Goal: Find specific page/section: Find specific page/section

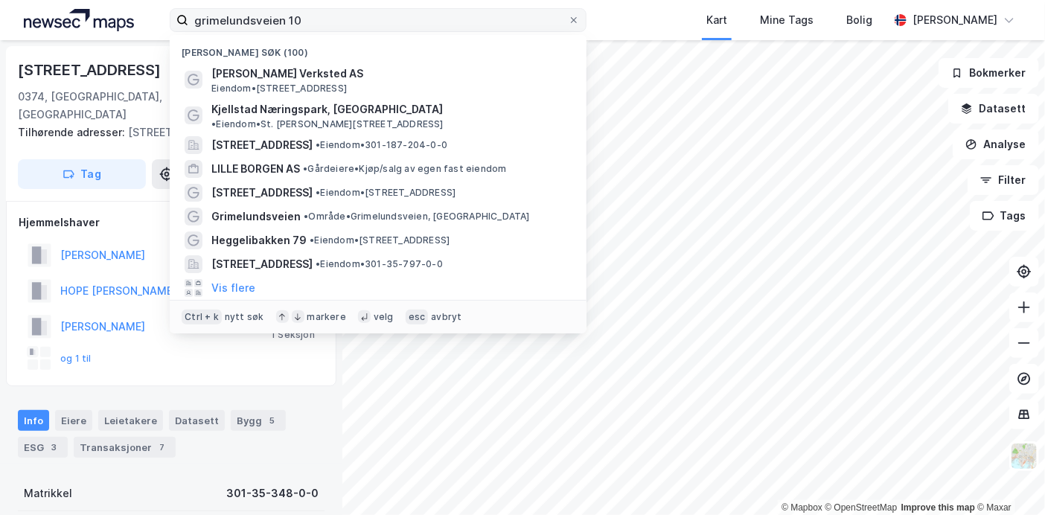
scroll to position [223, 0]
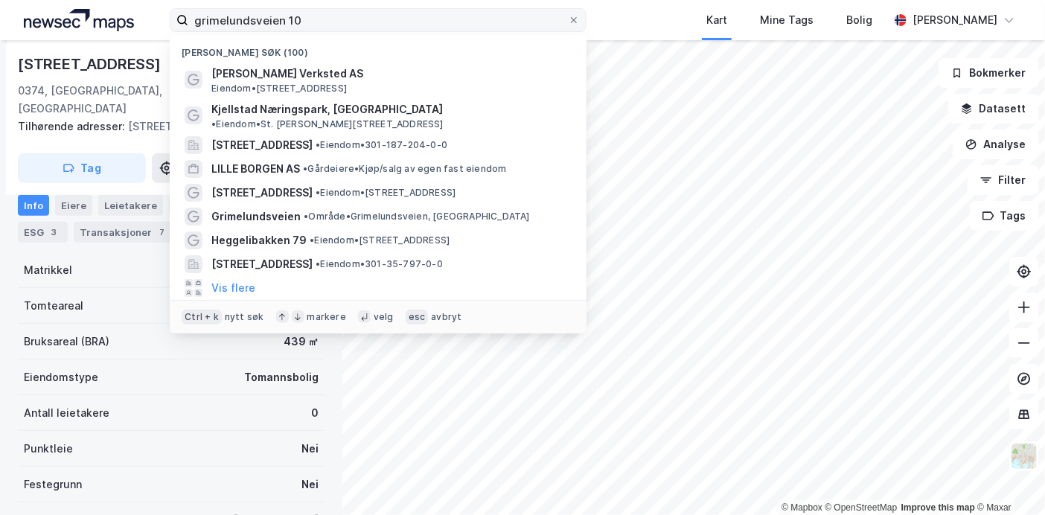
click at [237, 24] on input "grimelundsveien 10" at bounding box center [378, 20] width 380 height 22
